Goal: Communication & Community: Answer question/provide support

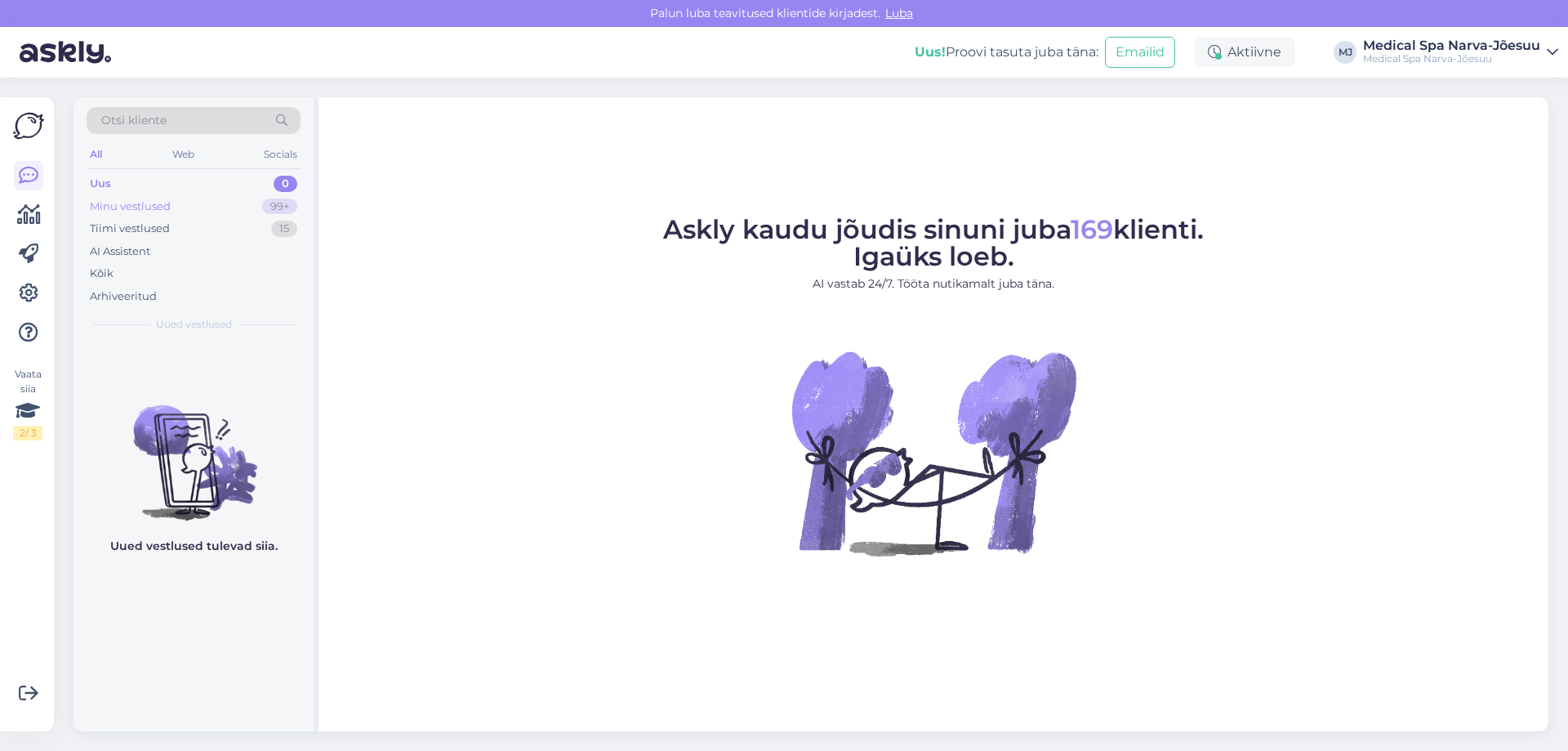
click at [175, 210] on div "Minu vestlused 99+" at bounding box center [193, 207] width 214 height 23
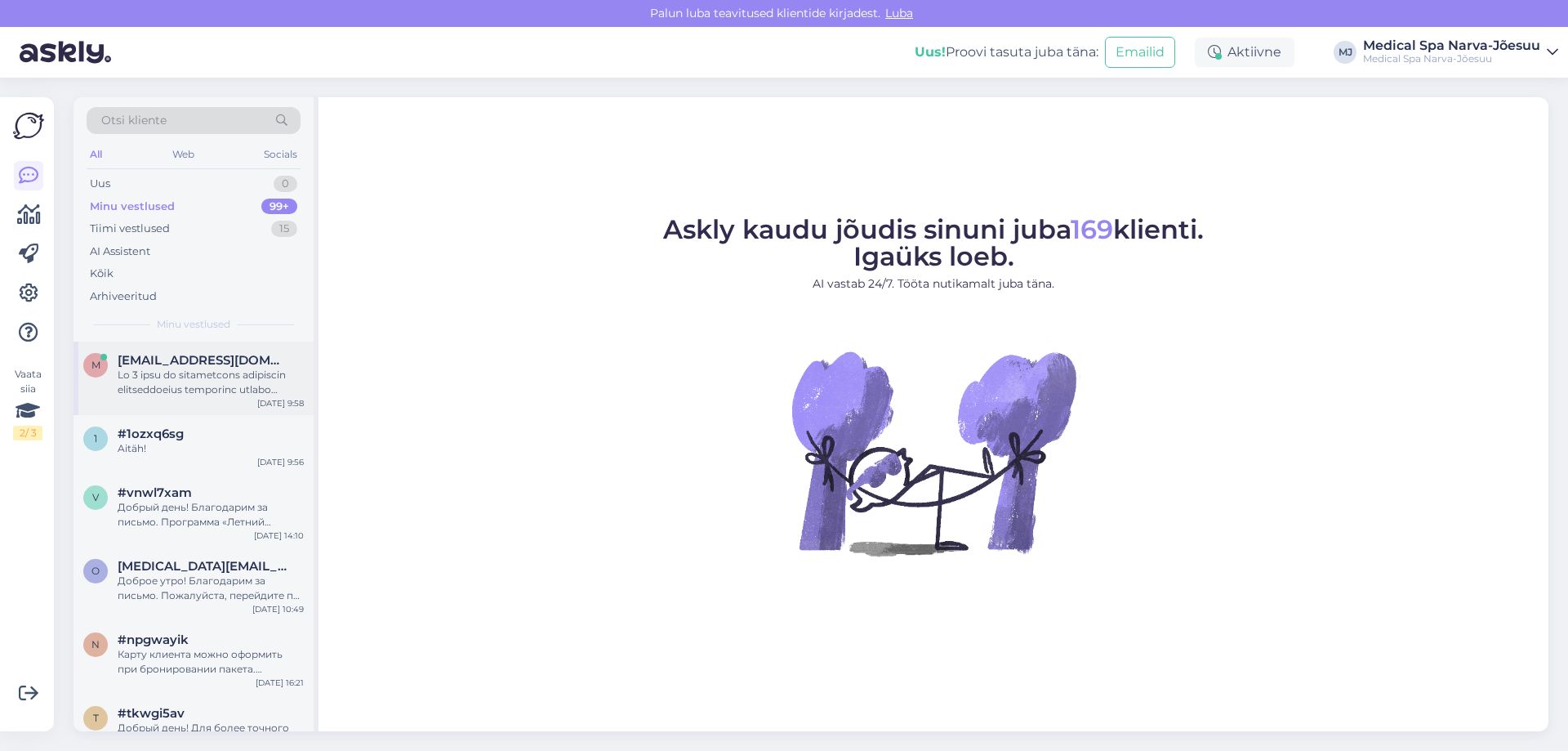
click at [218, 387] on div at bounding box center [210, 383] width 186 height 29
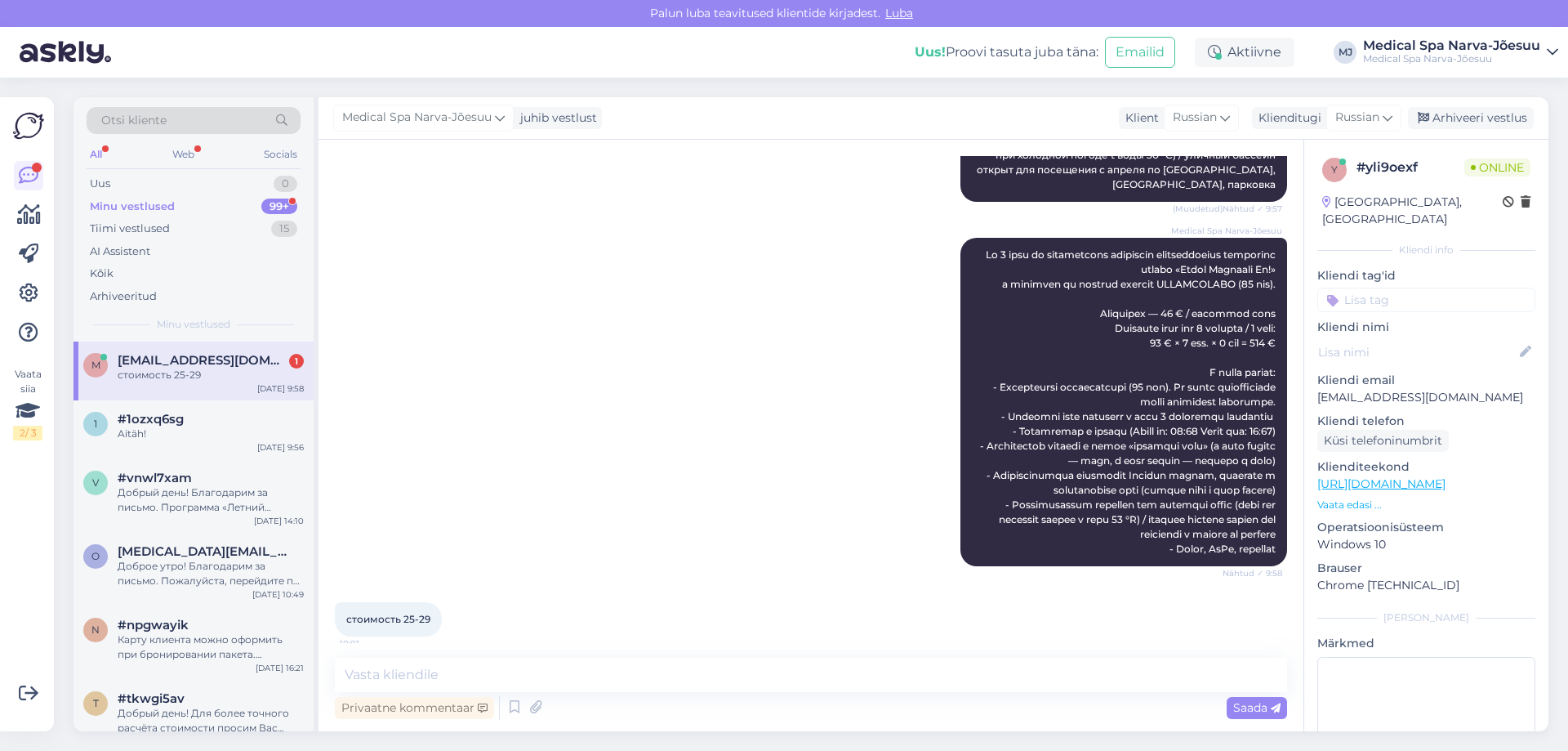
scroll to position [1292, 0]
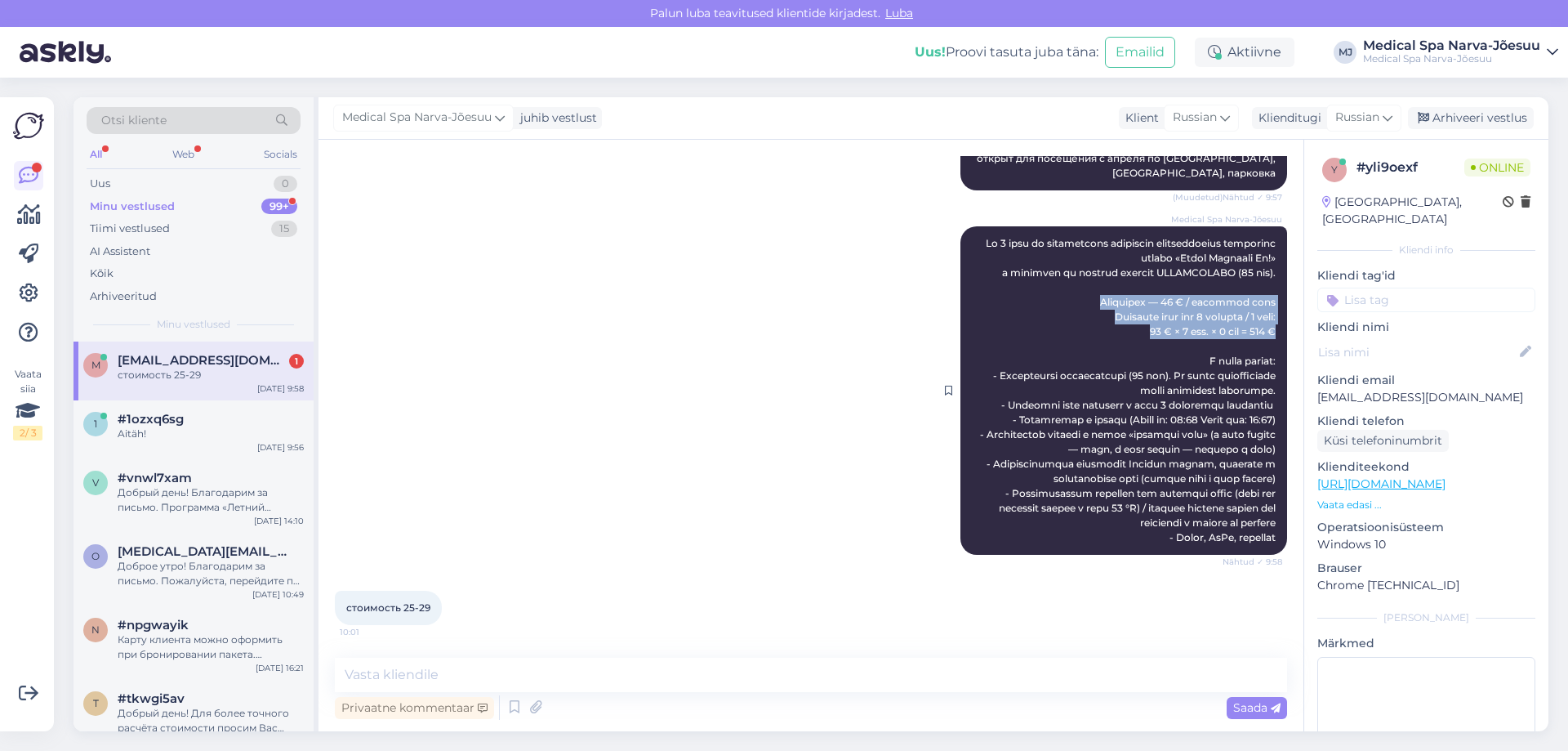
drag, startPoint x: 1079, startPoint y: 280, endPoint x: 1270, endPoint y: 316, distance: 194.4
click at [1270, 316] on div "Medical Spa Narva-Jõesuu Nähtud ✓ 9:58" at bounding box center [1124, 391] width 327 height 329
copy span "Стоимость — 99 € / лечебный день Итоговая цена для 2 человек / 4 ночи: 99 € × 2…"
click at [469, 667] on textarea at bounding box center [811, 675] width 952 height 34
paste textarea "Стоимость — 99 € / лечебный день Итоговая цена для 2 человек / 4 ночи: 99 € × 2…"
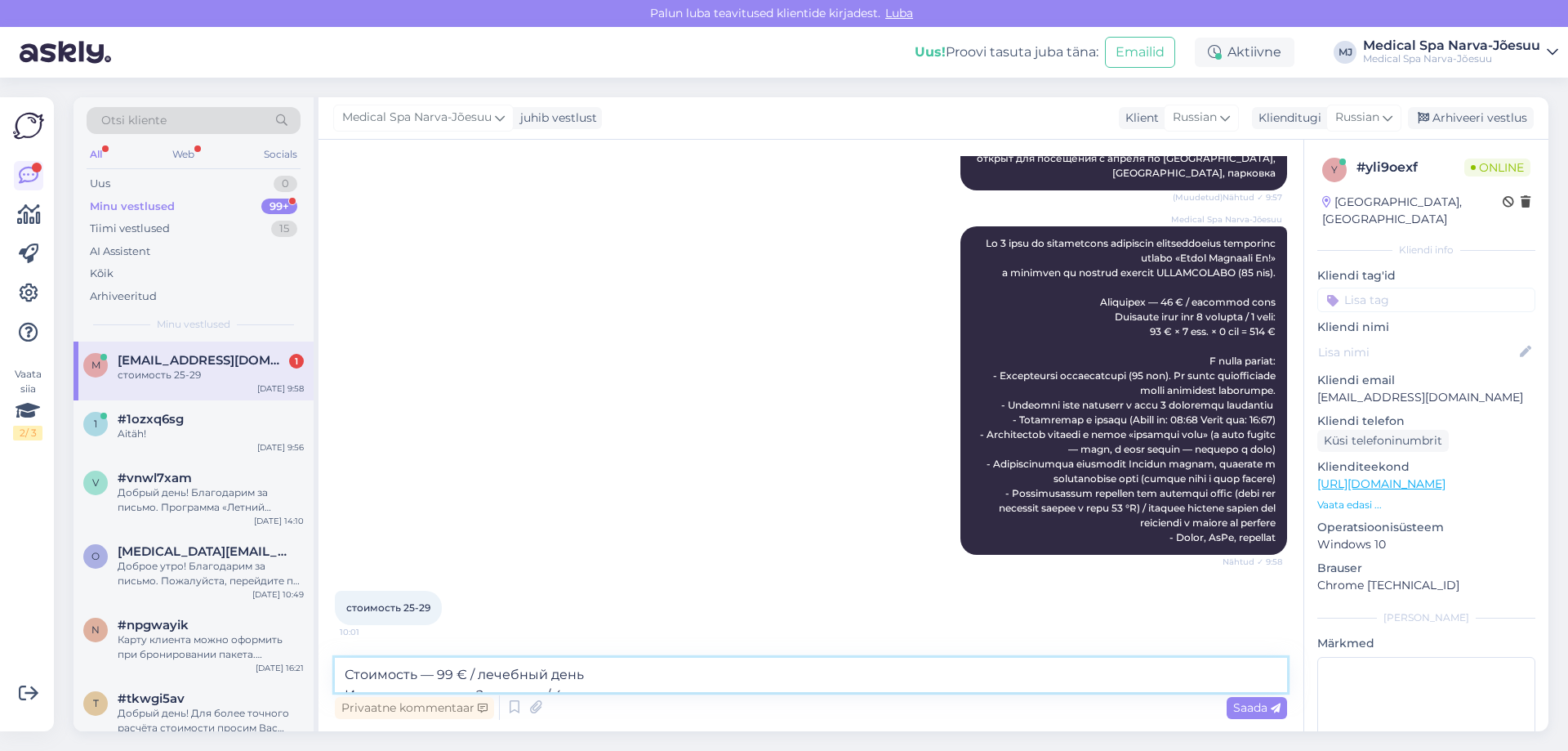
scroll to position [1308, 0]
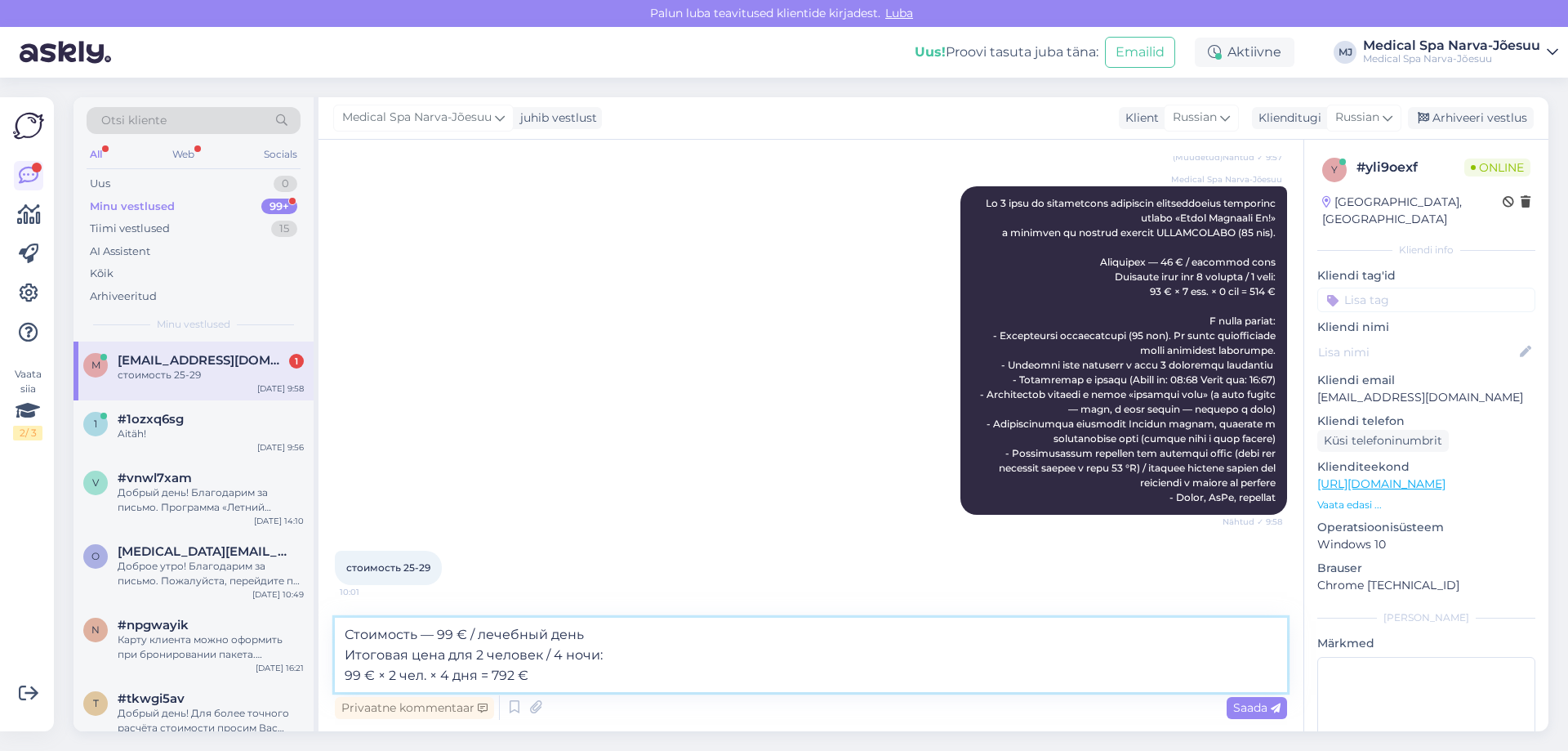
click at [612, 636] on textarea "Стоимость — 99 € / лечебный день Итоговая цена для 2 человек / 4 ночи: 99 € × 2…" at bounding box center [811, 655] width 952 height 74
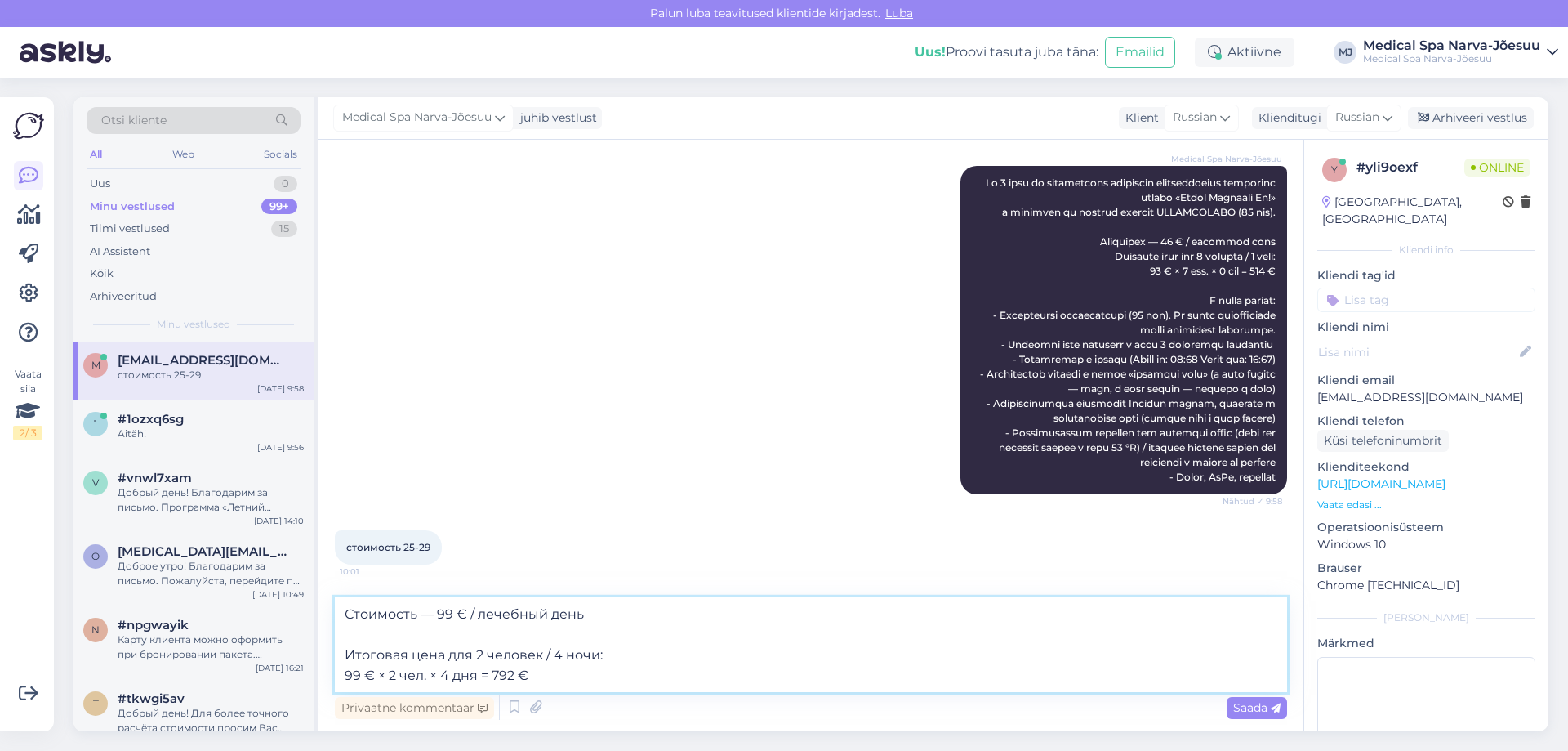
click at [561, 680] on textarea "Стоимость — 99 € / лечебный день Итоговая цена для 2 человек / 4 ночи: 99 € × 2…" at bounding box center [811, 645] width 952 height 95
type textarea "Стоимость — 99 € / лечебный день Итоговая цена для 2 человек / 4 ночи: 99 € × 2…"
click at [1270, 714] on span "Saada" at bounding box center [1257, 708] width 48 height 15
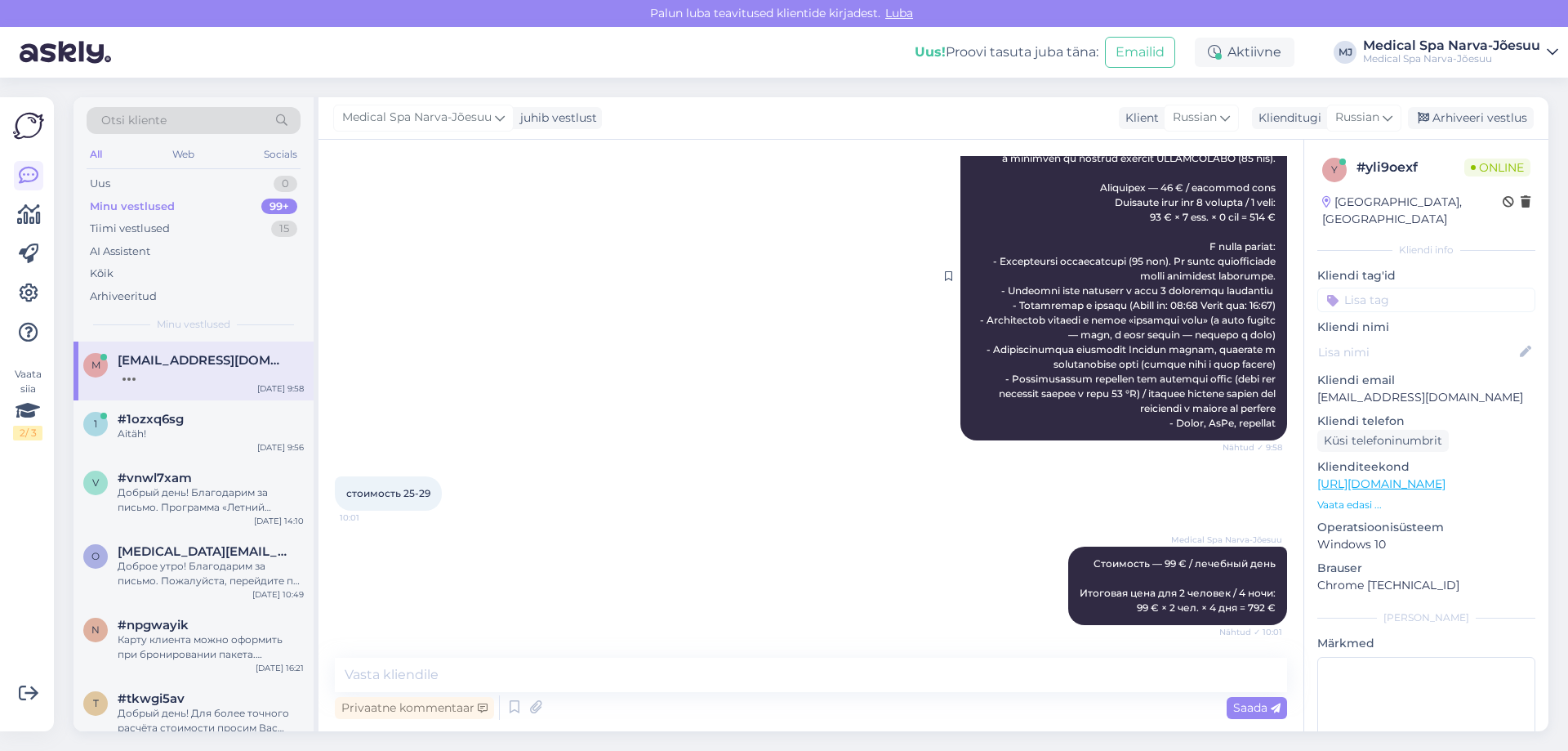
scroll to position [1476, 0]
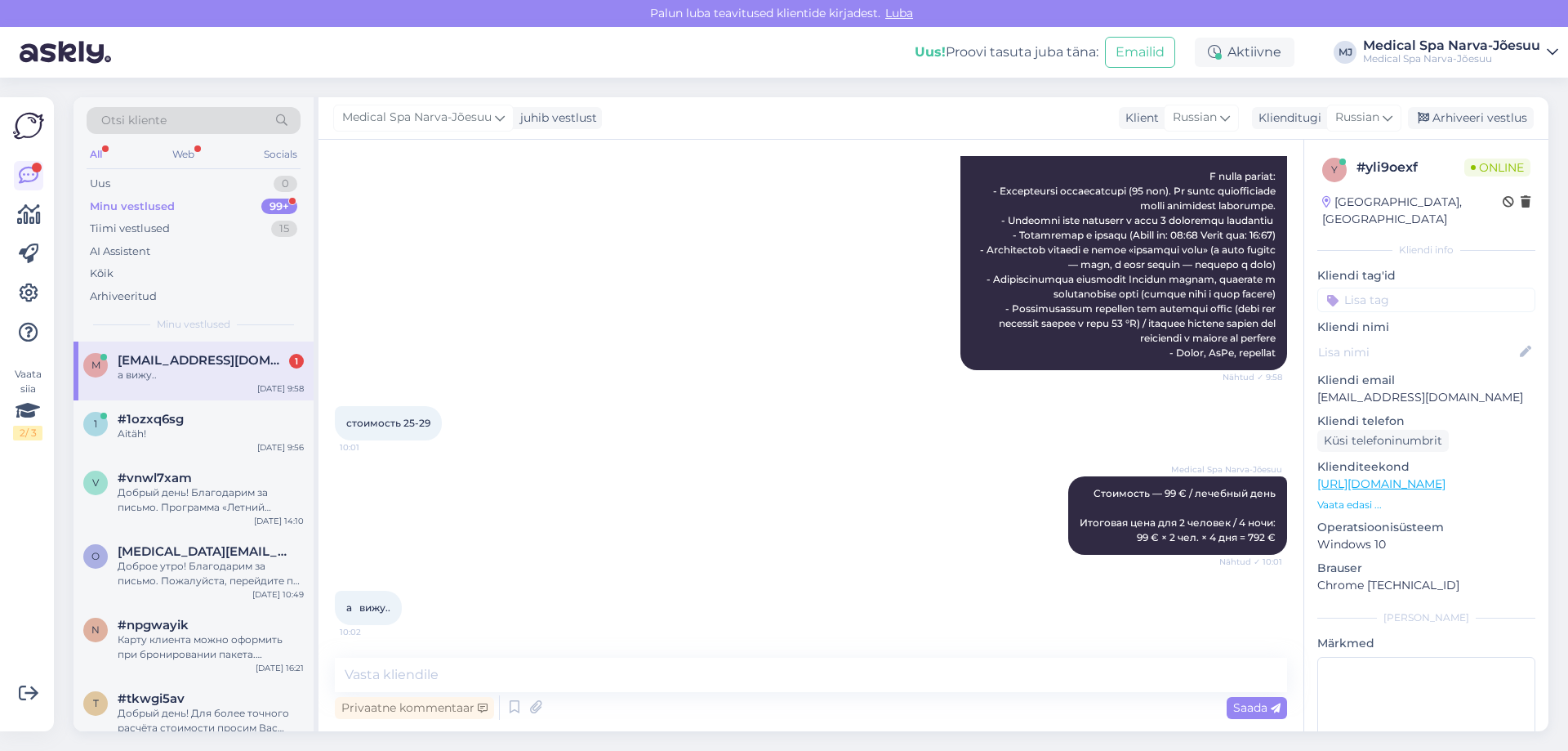
click at [342, 603] on div "а вижу.. 10:02" at bounding box center [368, 608] width 67 height 34
click at [495, 549] on div "Medical Spa Narva-Jõesuu Стоимость — 99 € / лечебный день Итоговая цена для 2 ч…" at bounding box center [811, 515] width 952 height 115
click at [197, 331] on div "Otsi kliente All Web Socials Uus 0 Minu vestlused 99+ Tiimi vestlused 15 AI Ass…" at bounding box center [194, 219] width 240 height 244
click at [196, 353] on div "m [EMAIL_ADDRESS][DOMAIN_NAME] 1 а вижу.. [DATE] 9:58" at bounding box center [194, 371] width 240 height 59
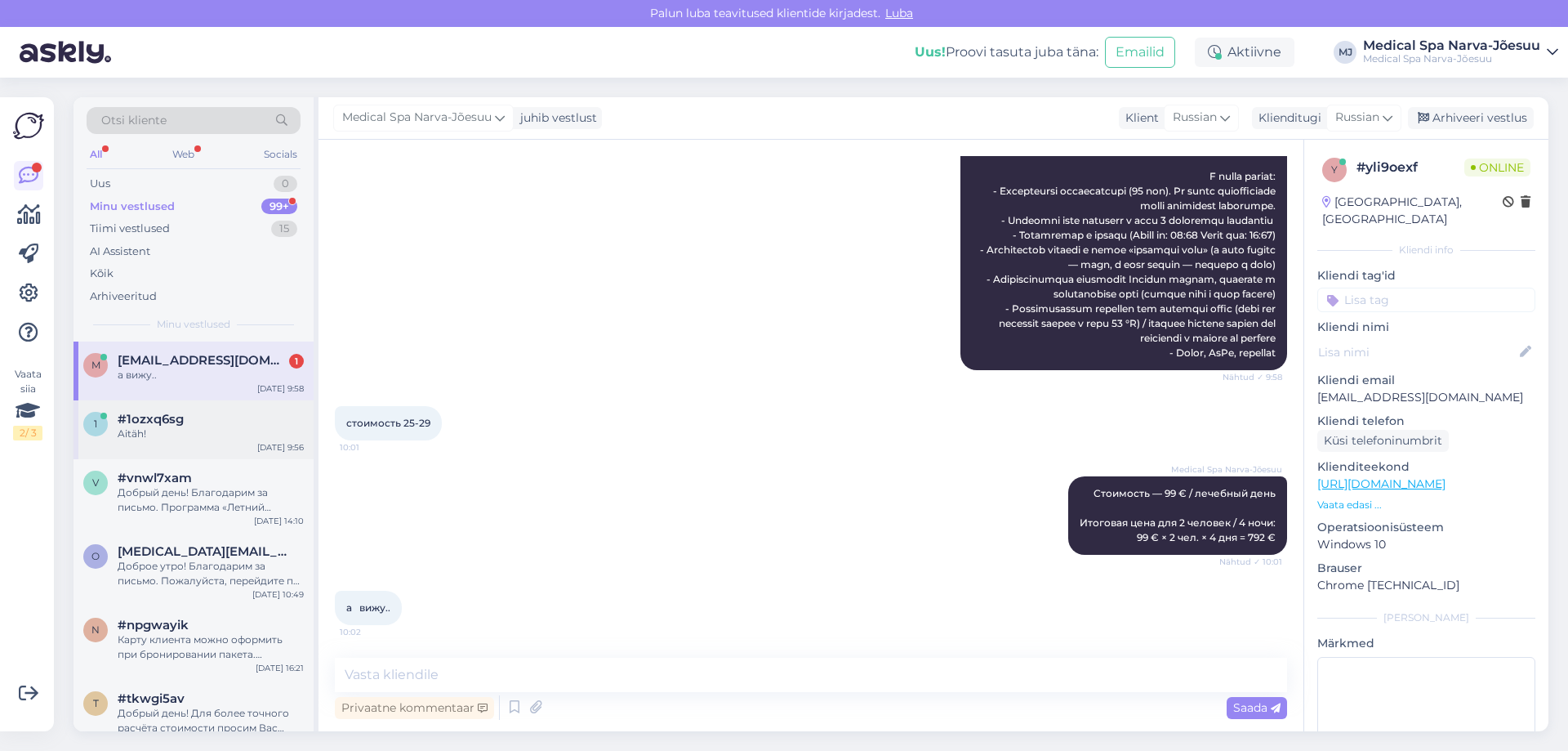
scroll to position [0, 0]
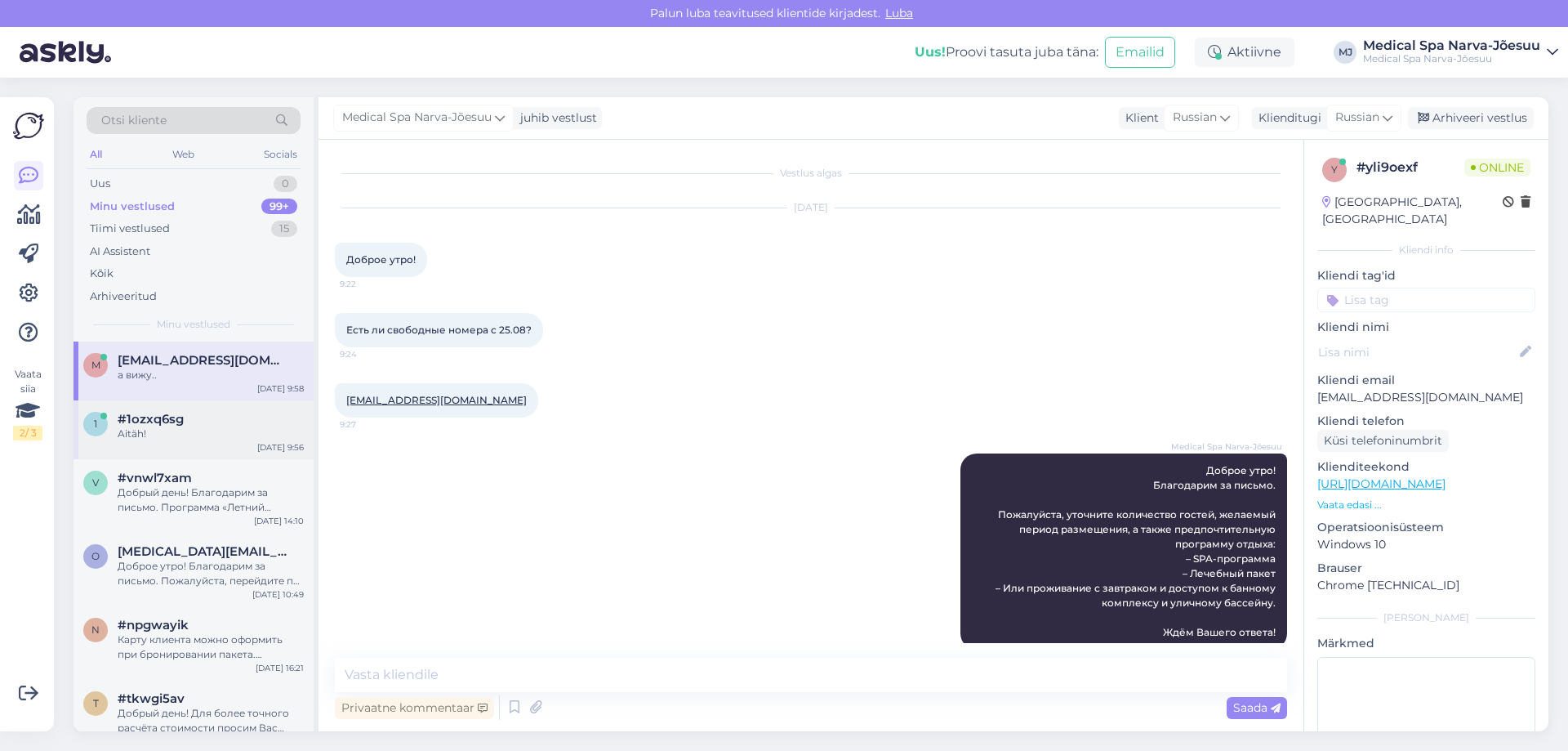
click at [171, 437] on div "Aitäh!" at bounding box center [210, 434] width 186 height 15
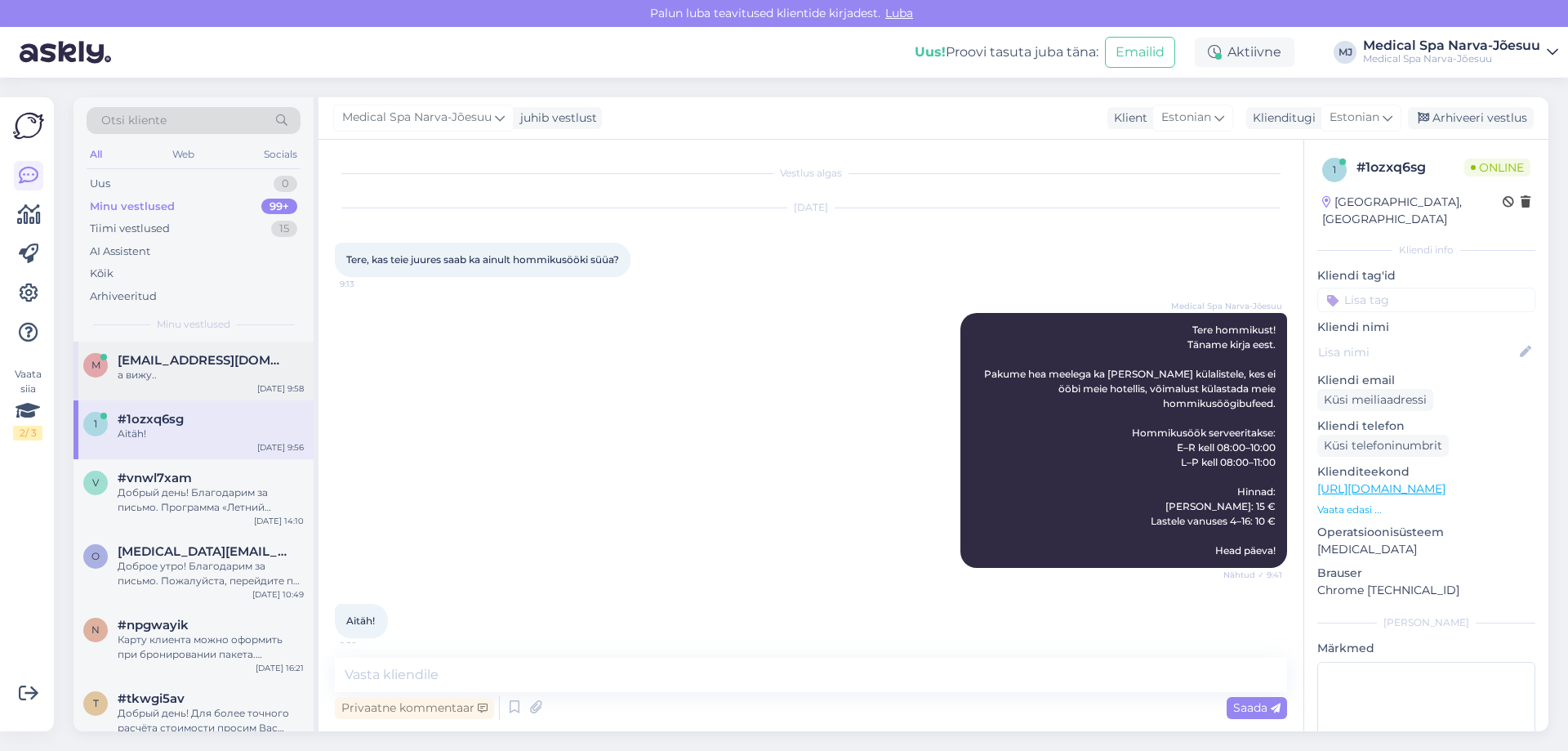
click at [169, 391] on div "m [EMAIL_ADDRESS][DOMAIN_NAME] а вижу.. [DATE] 9:58" at bounding box center [194, 371] width 240 height 59
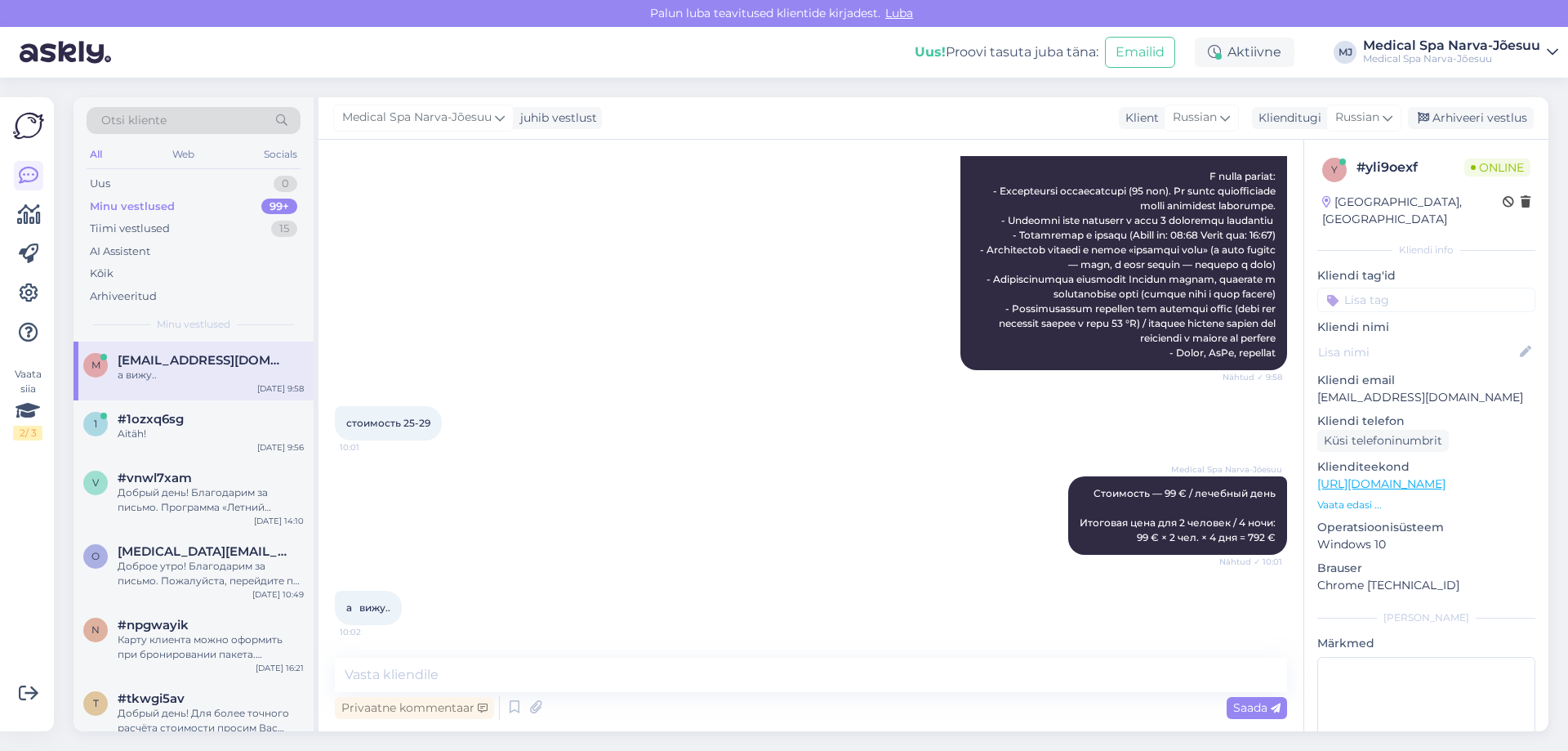
scroll to position [1476, 0]
click at [501, 681] on textarea at bounding box center [811, 675] width 952 height 34
type textarea "Желаете оформить бронирование ?"
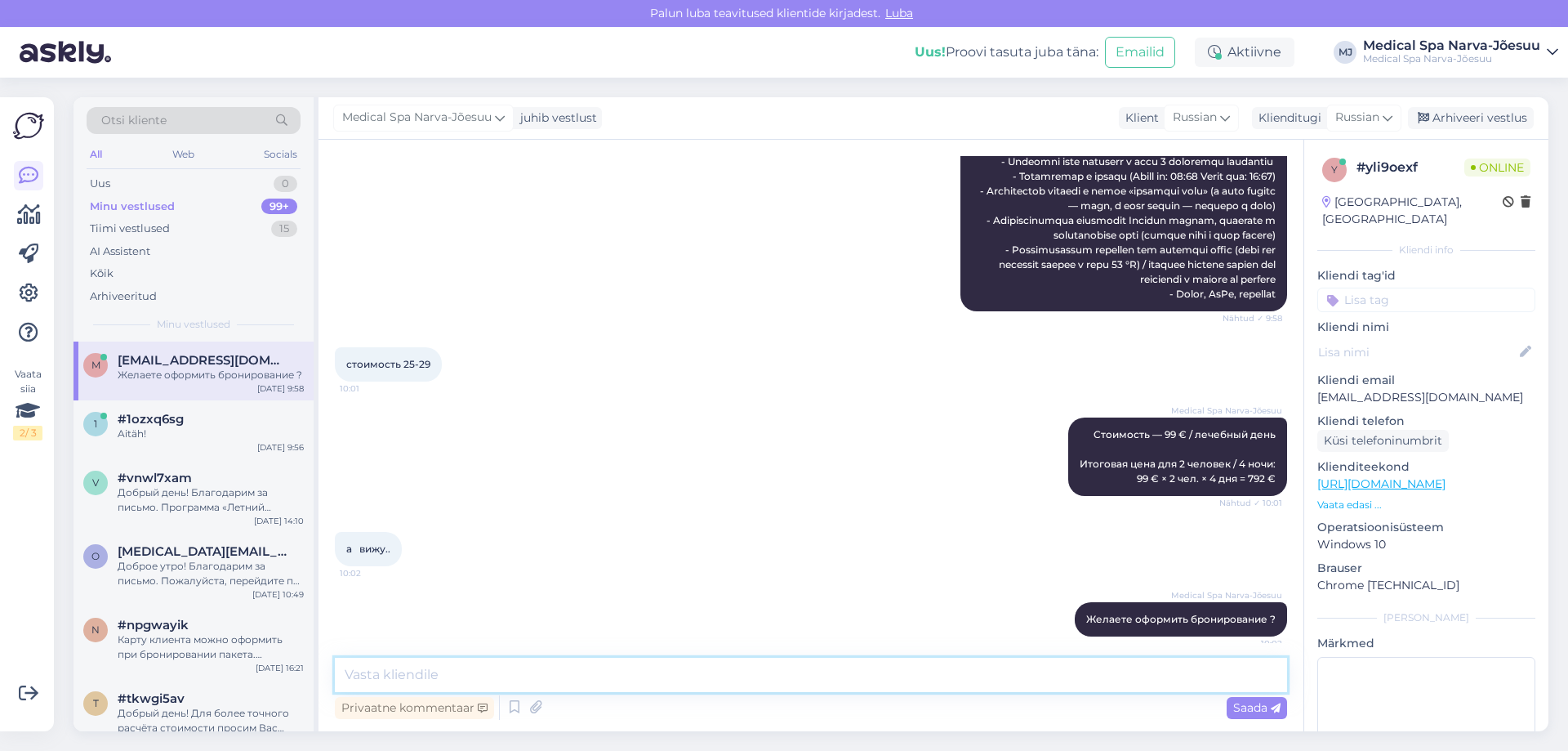
scroll to position [1546, 0]
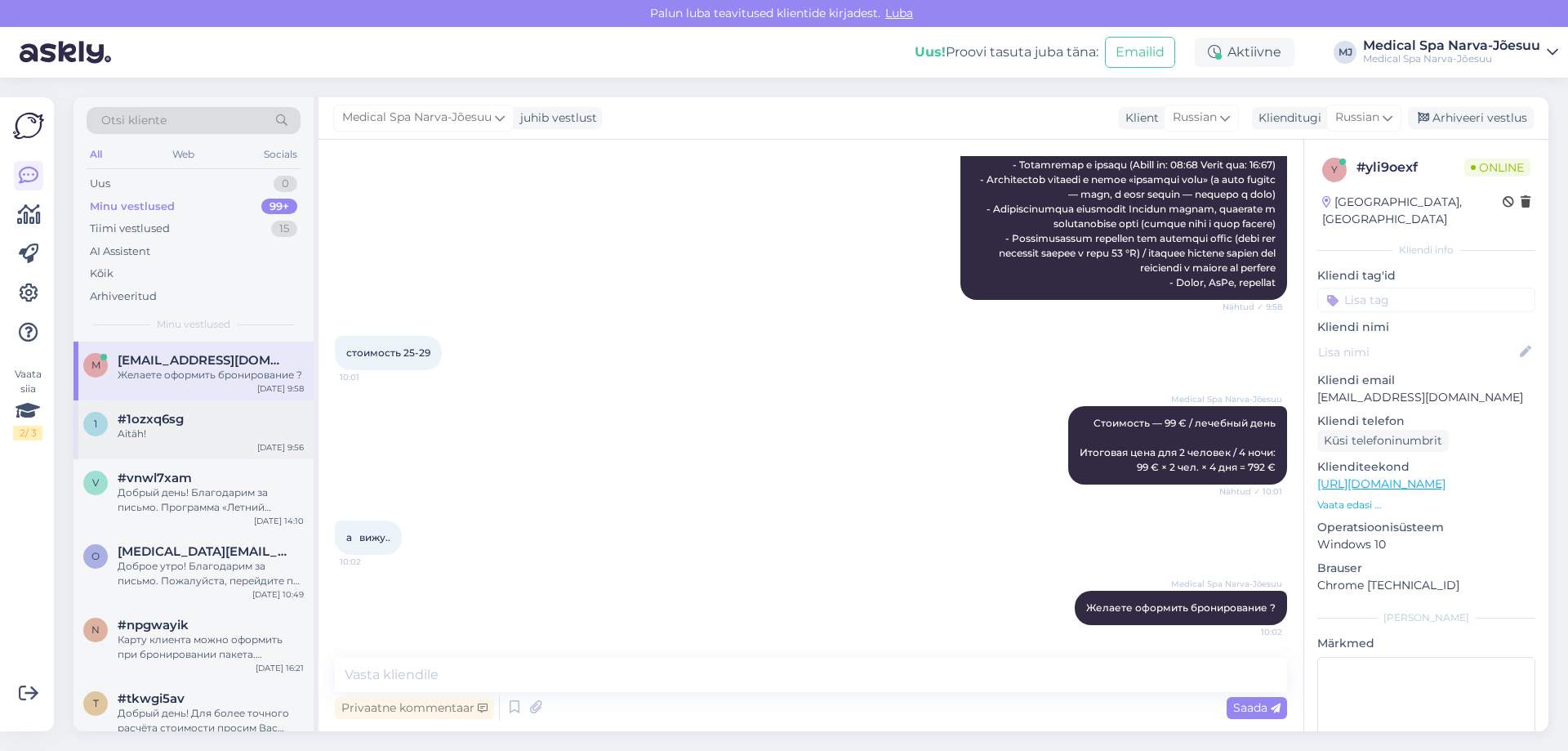
click at [196, 432] on div "Aitäh!" at bounding box center [210, 434] width 186 height 15
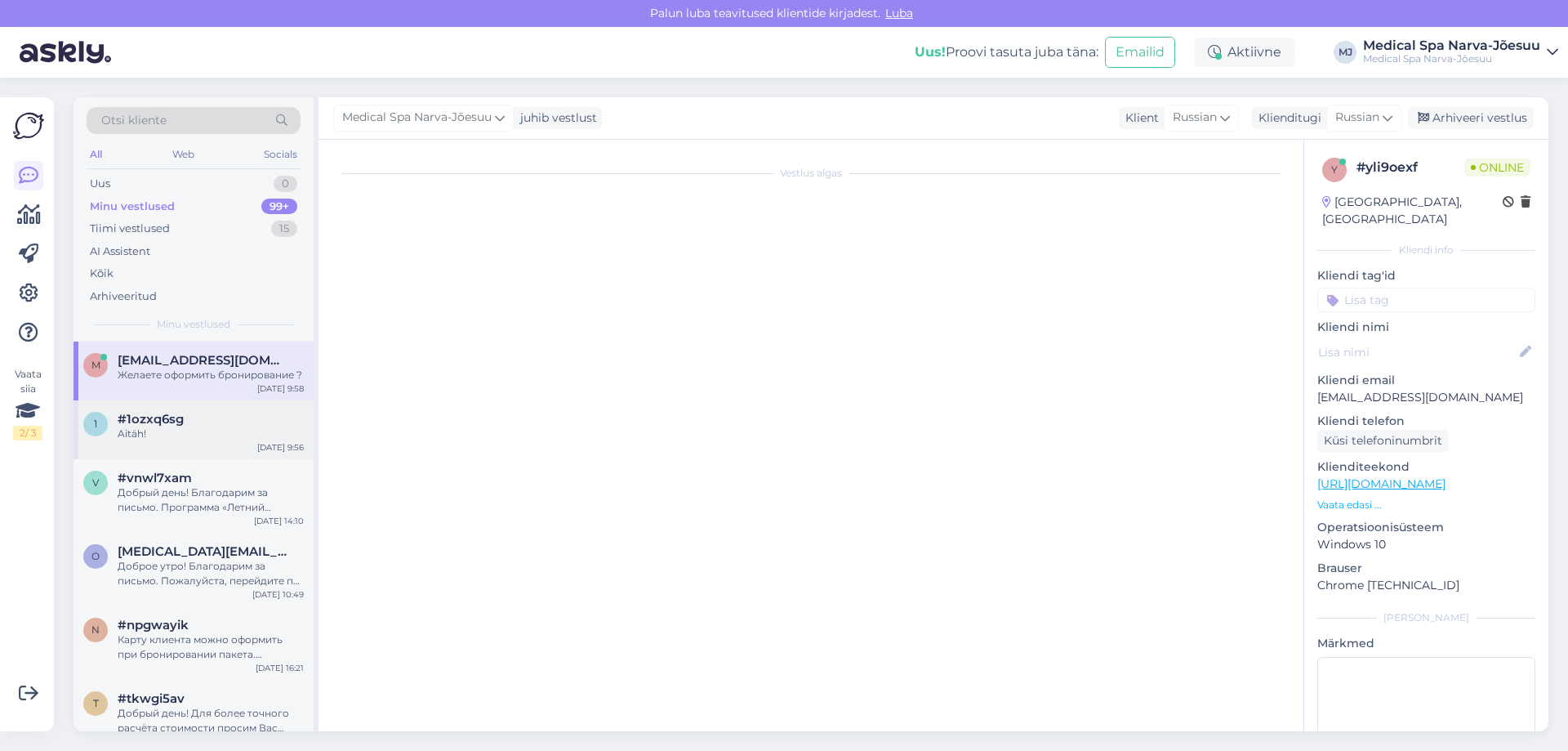
scroll to position [0, 0]
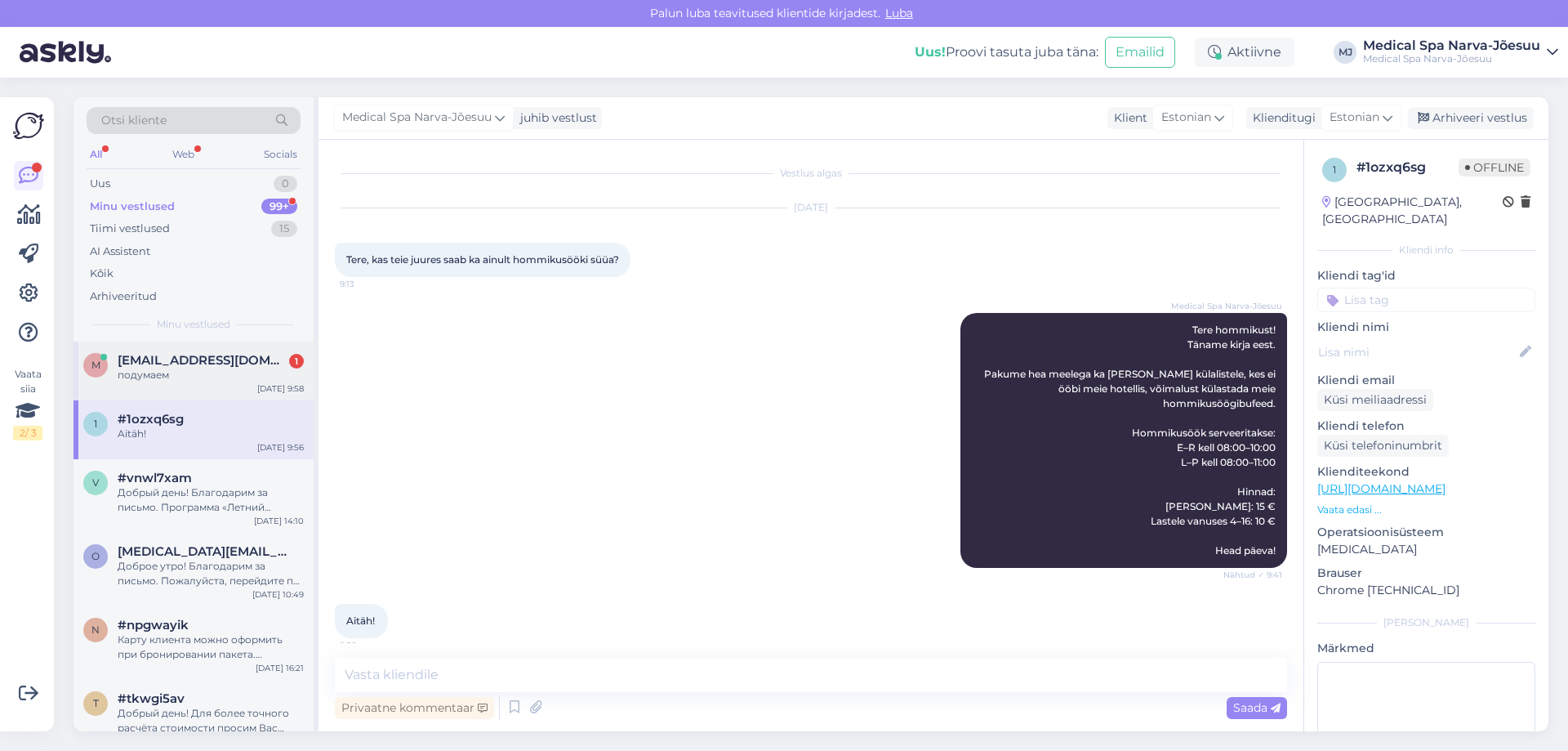
click at [149, 383] on div "m [EMAIL_ADDRESS][DOMAIN_NAME] 1 подумаем [DATE] 9:58" at bounding box center [194, 371] width 240 height 59
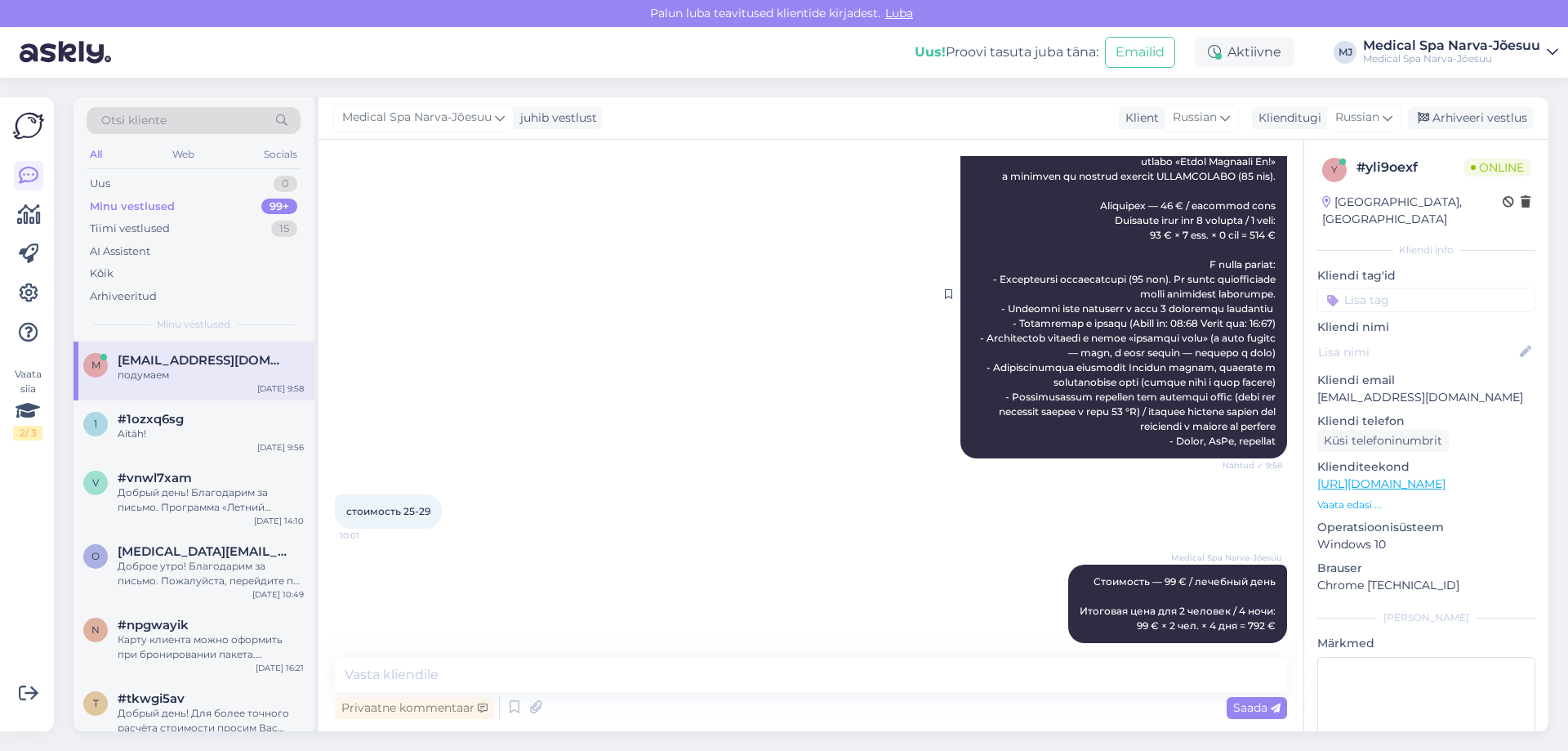
scroll to position [1617, 0]
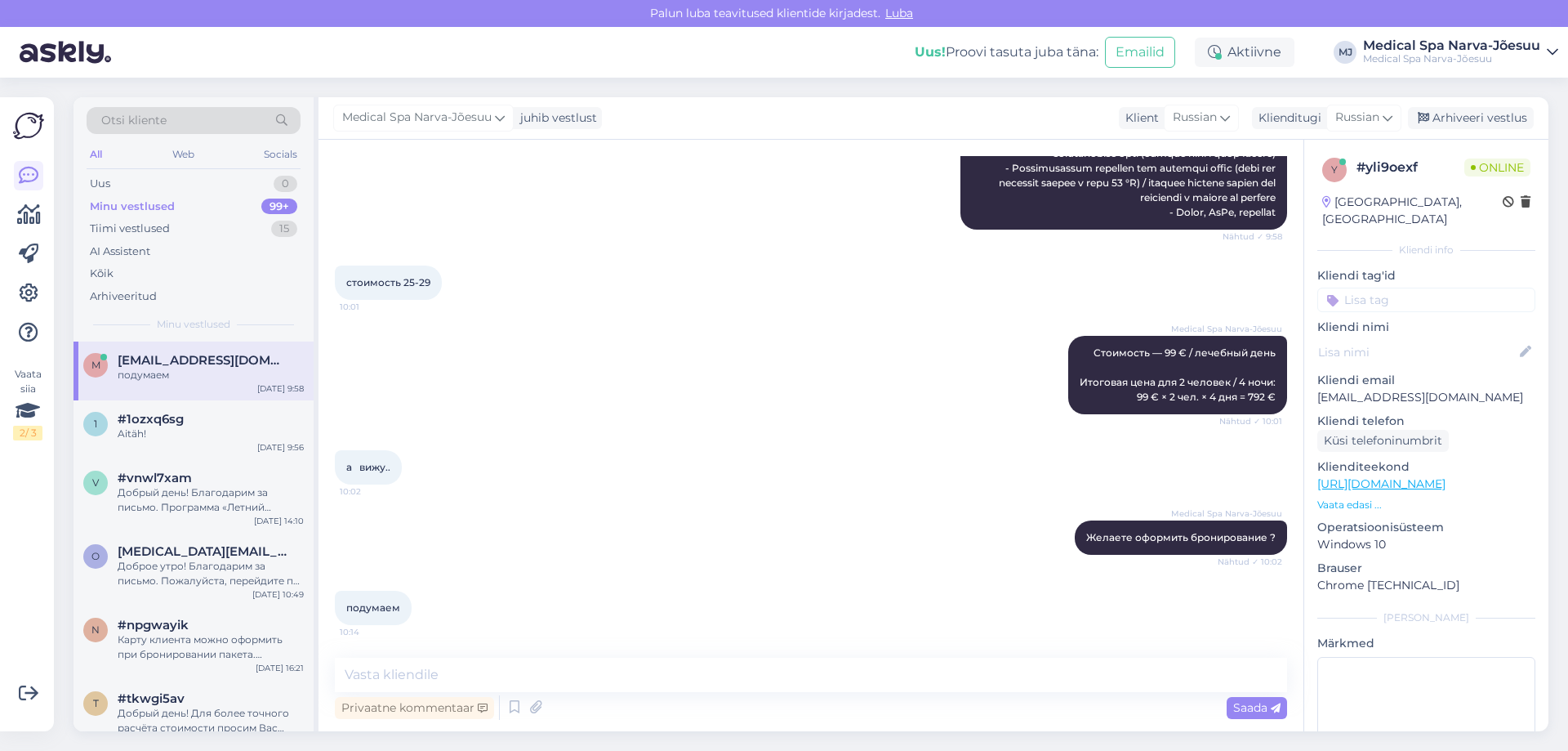
click at [686, 305] on div "стоимость 25-29 10:01" at bounding box center [811, 283] width 952 height 71
